Goal: Task Accomplishment & Management: Complete application form

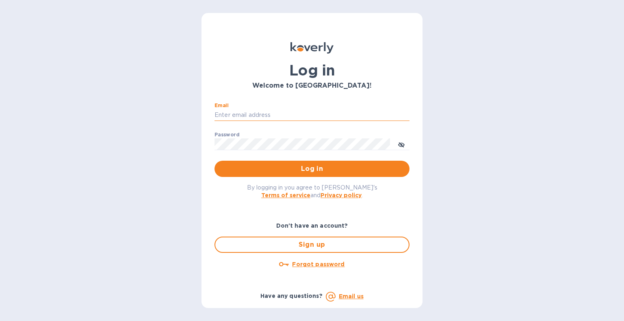
click at [266, 114] on input "Email" at bounding box center [312, 115] width 195 height 12
type input "[EMAIL_ADDRESS][DOMAIN_NAME]"
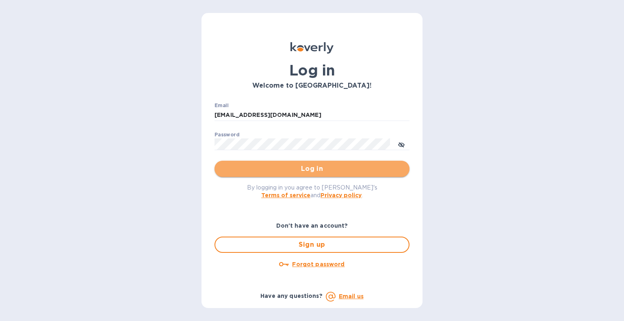
click at [344, 171] on span "Log in" at bounding box center [312, 169] width 182 height 10
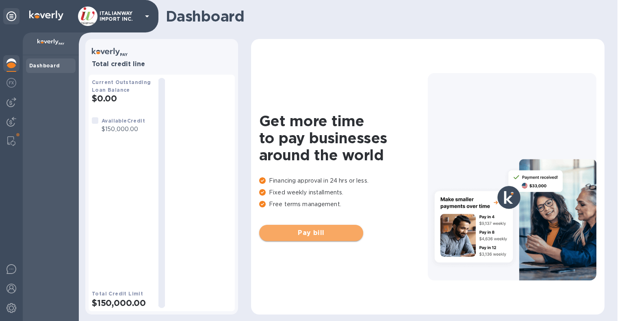
click at [310, 233] on span "Pay bill" at bounding box center [311, 233] width 91 height 10
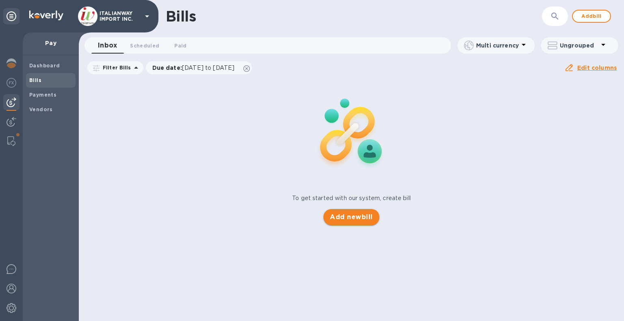
click at [356, 211] on button "Add new bill" at bounding box center [351, 217] width 56 height 16
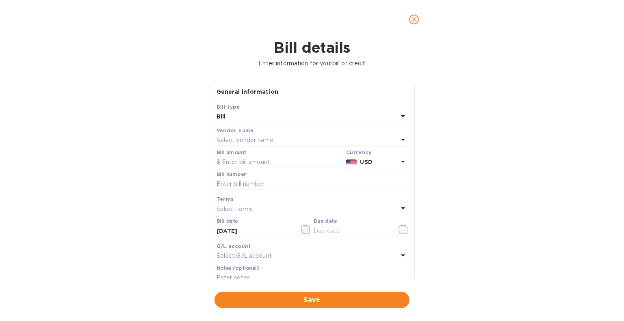
click at [266, 136] on div "Select vendor name" at bounding box center [308, 140] width 182 height 11
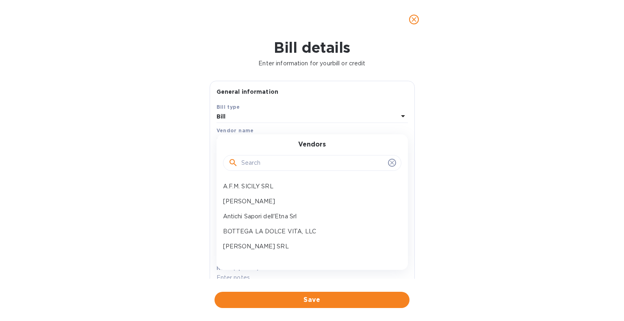
click at [276, 159] on input "text" at bounding box center [312, 163] width 143 height 12
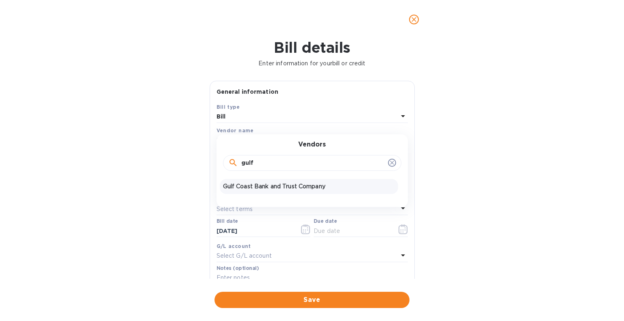
type input "gulf"
click at [289, 188] on p "Gulf Coast Bank and Trust Company" at bounding box center [309, 186] width 172 height 9
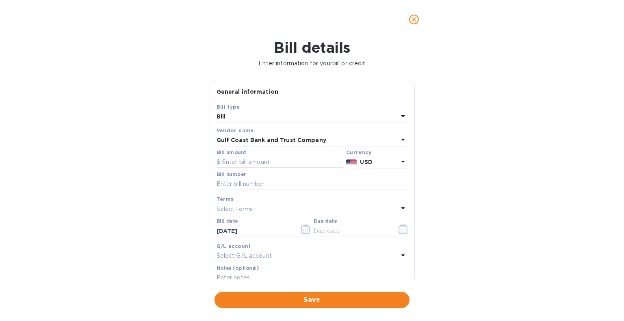
click at [273, 160] on input "text" at bounding box center [280, 162] width 126 height 12
type input "419.41"
click at [275, 184] on input "text" at bounding box center [312, 184] width 191 height 12
type input "S1810559"
click at [264, 232] on input "10/06/2025" at bounding box center [255, 231] width 77 height 12
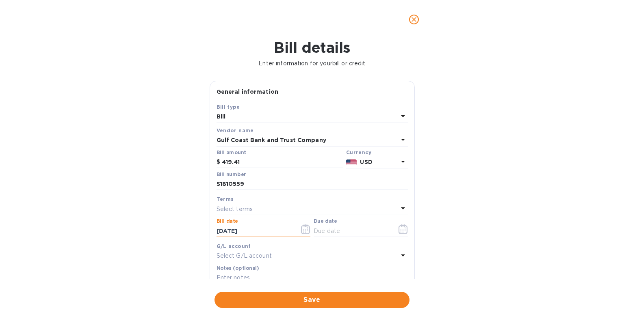
type input "08/20/2025"
click at [248, 209] on p "Select terms" at bounding box center [235, 209] width 37 height 9
click at [245, 251] on div "NET 30" at bounding box center [309, 255] width 178 height 15
type input "09/19/2025"
click at [342, 300] on span "Save" at bounding box center [312, 300] width 182 height 10
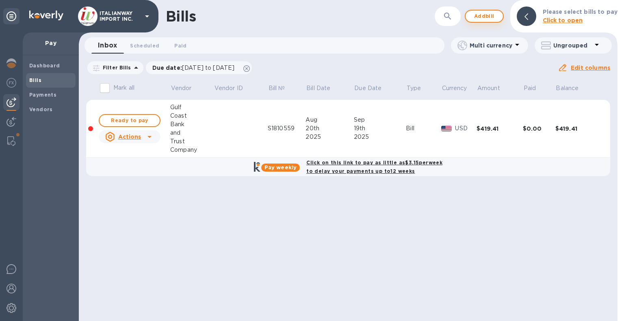
click at [485, 11] on button "Add bill" at bounding box center [484, 16] width 39 height 13
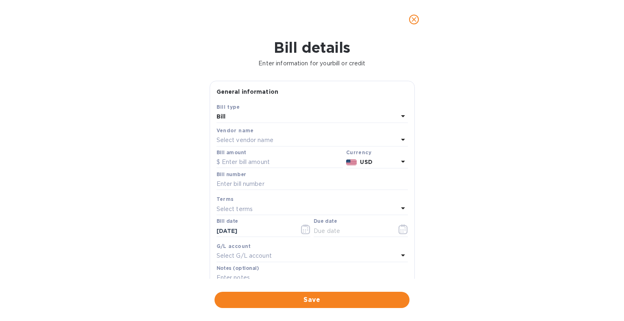
click at [269, 142] on p "Select vendor name" at bounding box center [245, 140] width 57 height 9
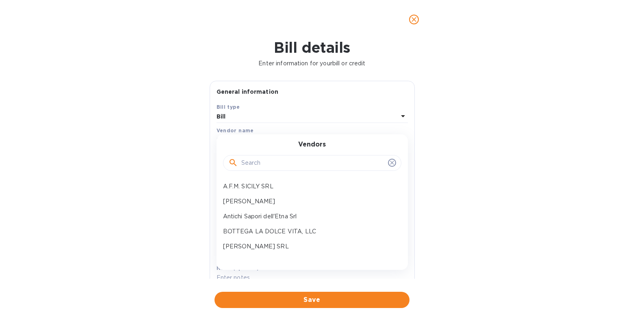
click at [275, 162] on input "text" at bounding box center [312, 163] width 143 height 12
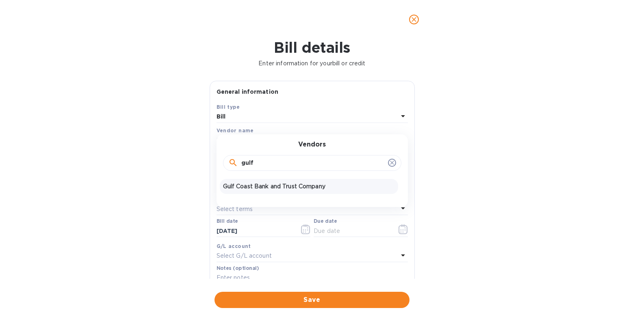
type input "gulf"
click at [289, 191] on div "Gulf Coast Bank and Trust Company" at bounding box center [309, 186] width 178 height 15
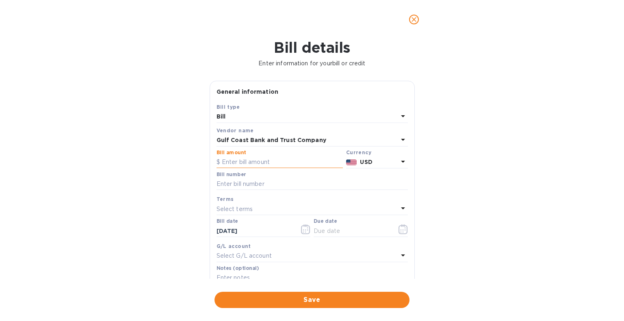
click at [274, 163] on input "text" at bounding box center [280, 162] width 126 height 12
type input "385.38"
click at [273, 185] on input "text" at bounding box center [312, 184] width 191 height 12
paste input "S1810559"
click at [273, 185] on input "S1810559" at bounding box center [312, 184] width 191 height 12
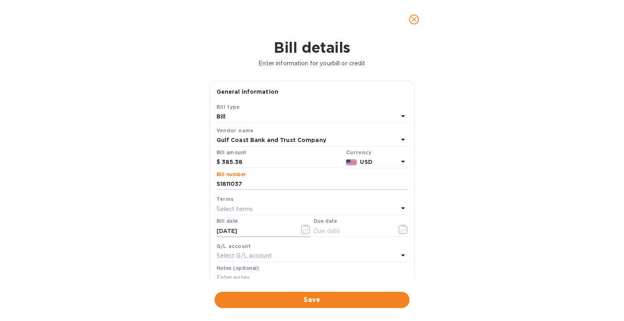
type input "S1811037"
click at [260, 230] on input "10/06/2025" at bounding box center [255, 231] width 77 height 12
click at [233, 230] on input "10/06/2025" at bounding box center [255, 231] width 77 height 12
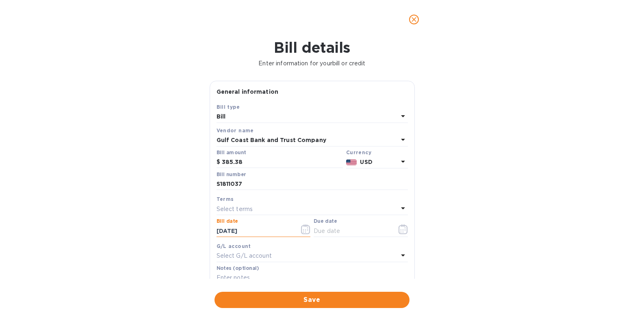
type input "10/20/2025"
click at [247, 208] on p "Select terms" at bounding box center [235, 209] width 37 height 9
click at [251, 259] on p "NET 30" at bounding box center [309, 255] width 172 height 9
type input "11/19/2025"
click at [348, 302] on span "Save" at bounding box center [312, 300] width 182 height 10
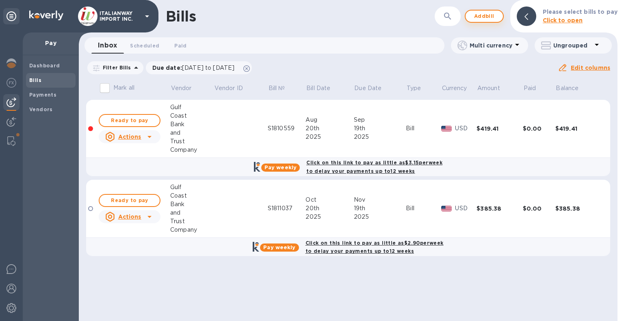
click at [492, 16] on span "Add bill" at bounding box center [484, 16] width 24 height 10
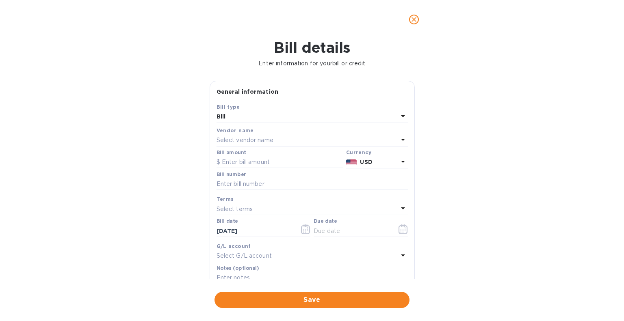
click at [273, 143] on div "Select vendor name" at bounding box center [308, 140] width 182 height 11
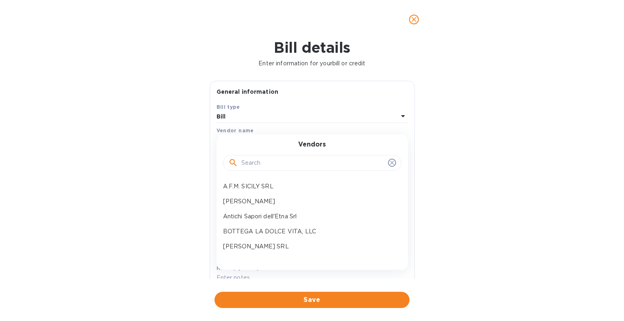
click at [276, 164] on input "text" at bounding box center [312, 163] width 143 height 12
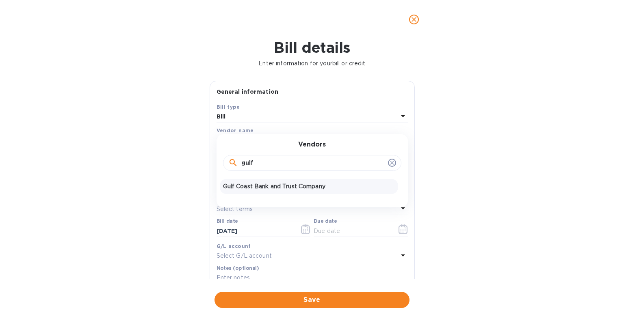
type input "gulf"
click at [271, 189] on p "Gulf Coast Bank and Trust Company" at bounding box center [309, 186] width 172 height 9
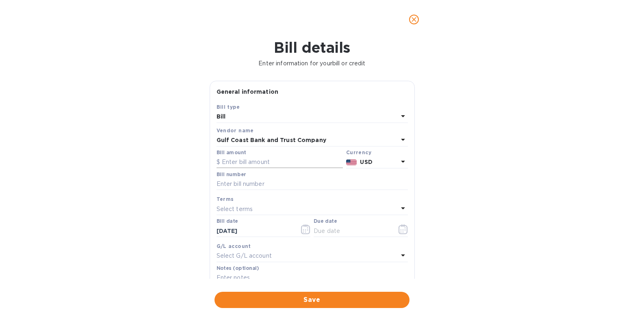
click at [296, 162] on input "text" at bounding box center [280, 162] width 126 height 12
type input "385.38"
click at [278, 187] on input "text" at bounding box center [312, 184] width 191 height 12
paste input "S1810559"
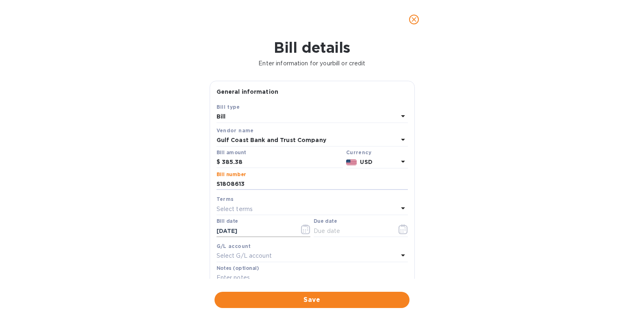
type input "S1808613"
click at [224, 230] on input "10/06/2025" at bounding box center [255, 231] width 77 height 12
type input "08/06/2025"
click at [252, 210] on div "Select terms" at bounding box center [308, 209] width 182 height 11
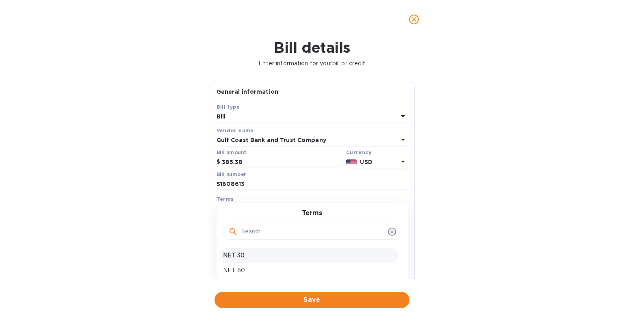
click at [252, 255] on p "NET 30" at bounding box center [309, 255] width 172 height 9
type input "09/05/2025"
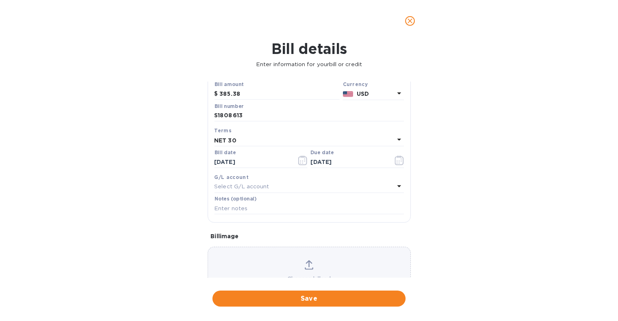
scroll to position [107, 0]
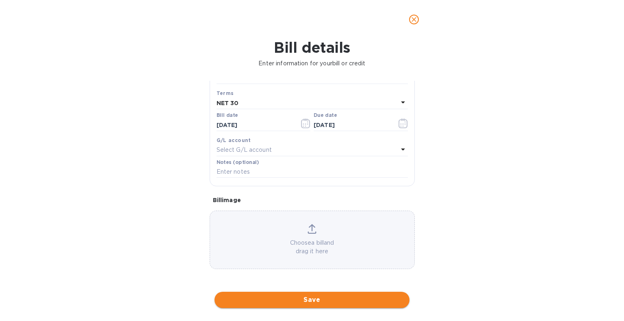
click at [340, 304] on span "Save" at bounding box center [312, 300] width 182 height 10
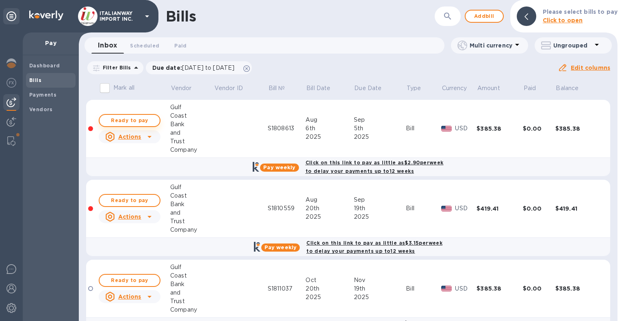
click at [135, 121] on span "Ready to pay" at bounding box center [129, 121] width 47 height 10
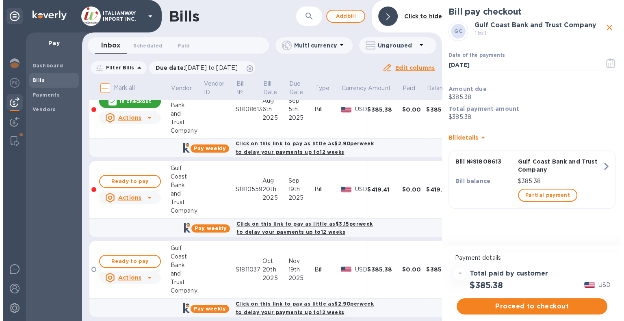
scroll to position [21, 0]
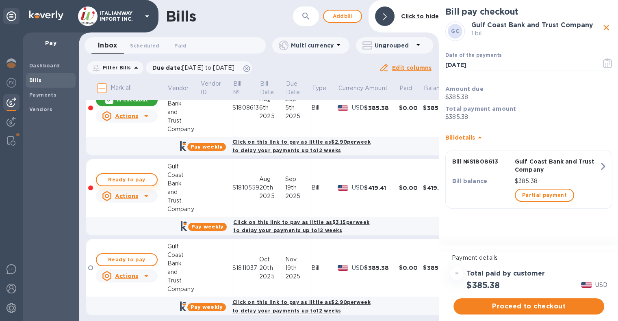
click at [148, 183] on span "Ready to pay" at bounding box center [126, 180] width 47 height 10
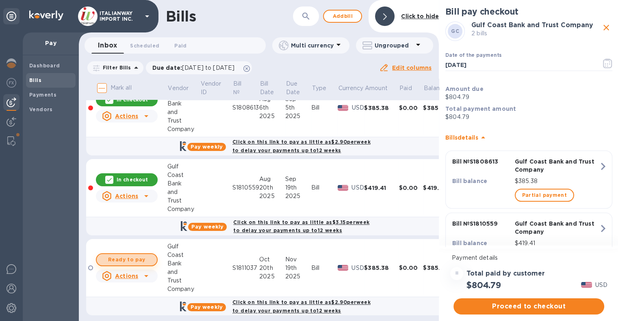
click at [137, 264] on button "Ready to pay" at bounding box center [127, 260] width 62 height 13
checkbox input "true"
click at [522, 305] on span "Proceed to checkout" at bounding box center [529, 307] width 138 height 10
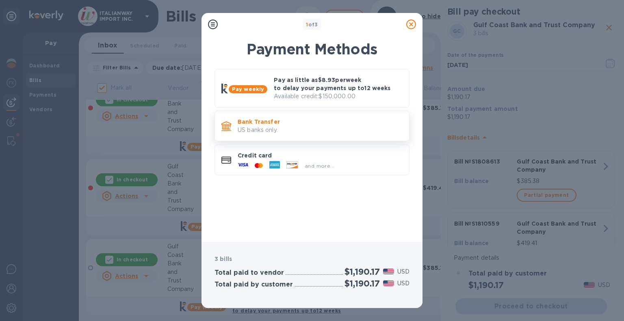
click at [273, 129] on p "US banks only." at bounding box center [320, 130] width 165 height 9
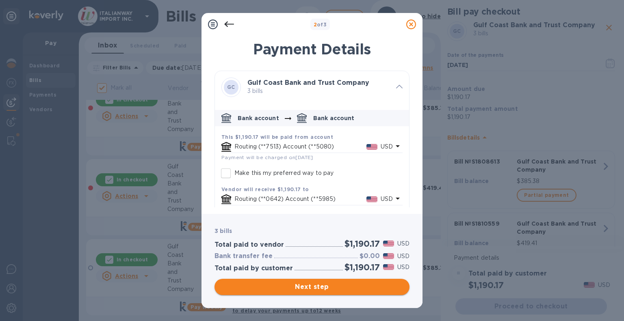
click at [341, 290] on span "Next step" at bounding box center [312, 287] width 182 height 10
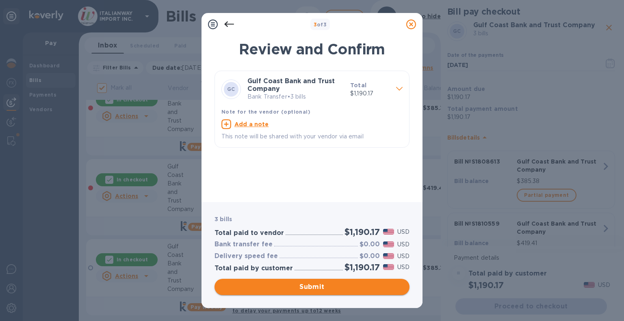
click at [338, 287] on span "Submit" at bounding box center [312, 287] width 182 height 10
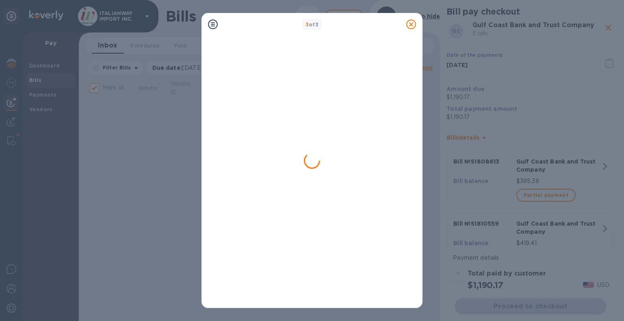
scroll to position [0, 0]
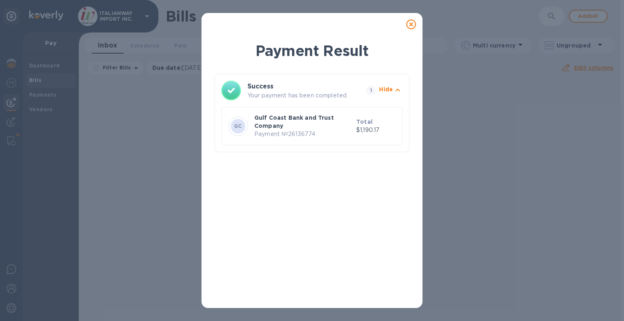
click at [412, 24] on icon at bounding box center [411, 25] width 10 height 10
